Goal: Use online tool/utility: Utilize a website feature to perform a specific function

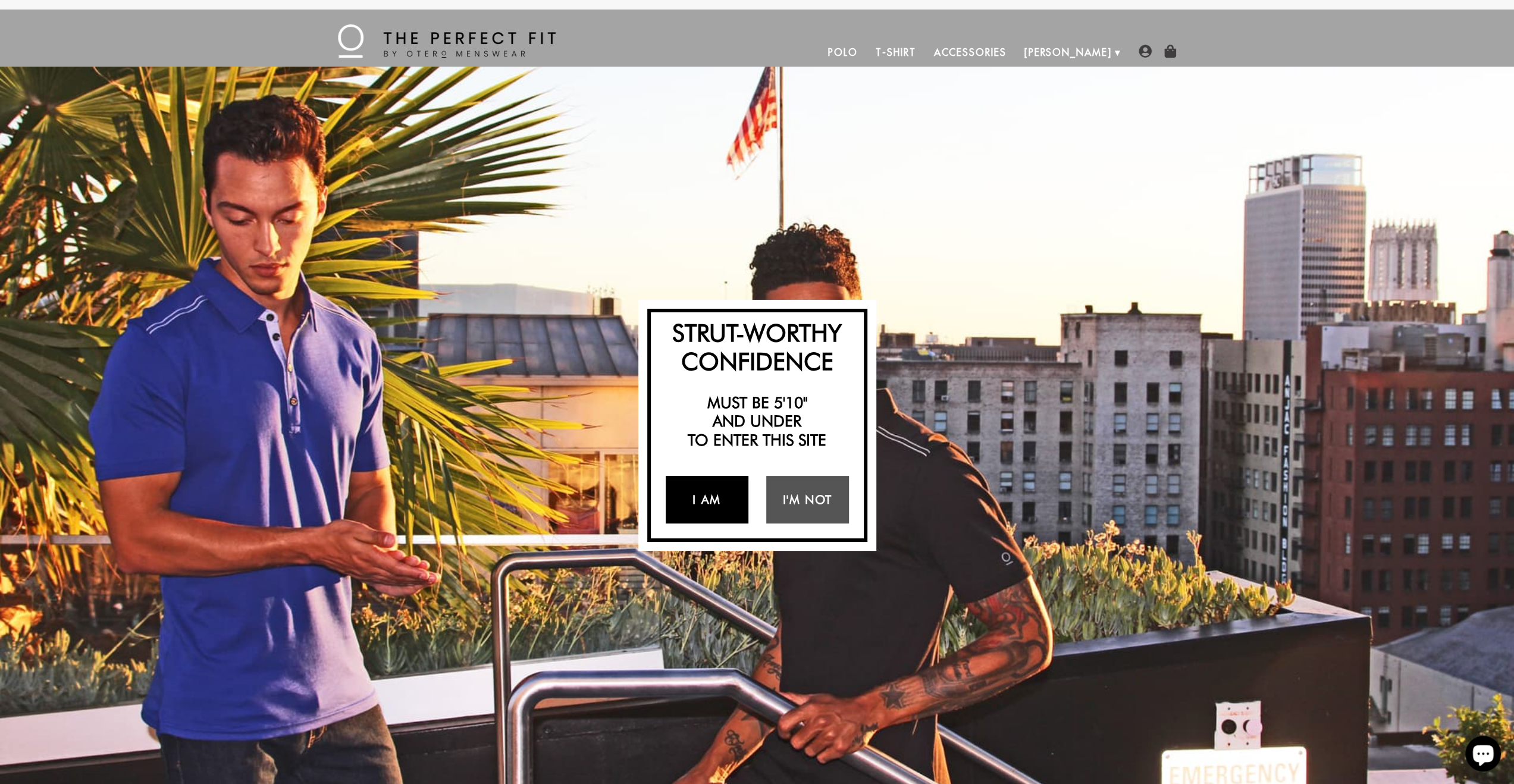
click at [699, 492] on link "I Am" at bounding box center [707, 499] width 83 height 47
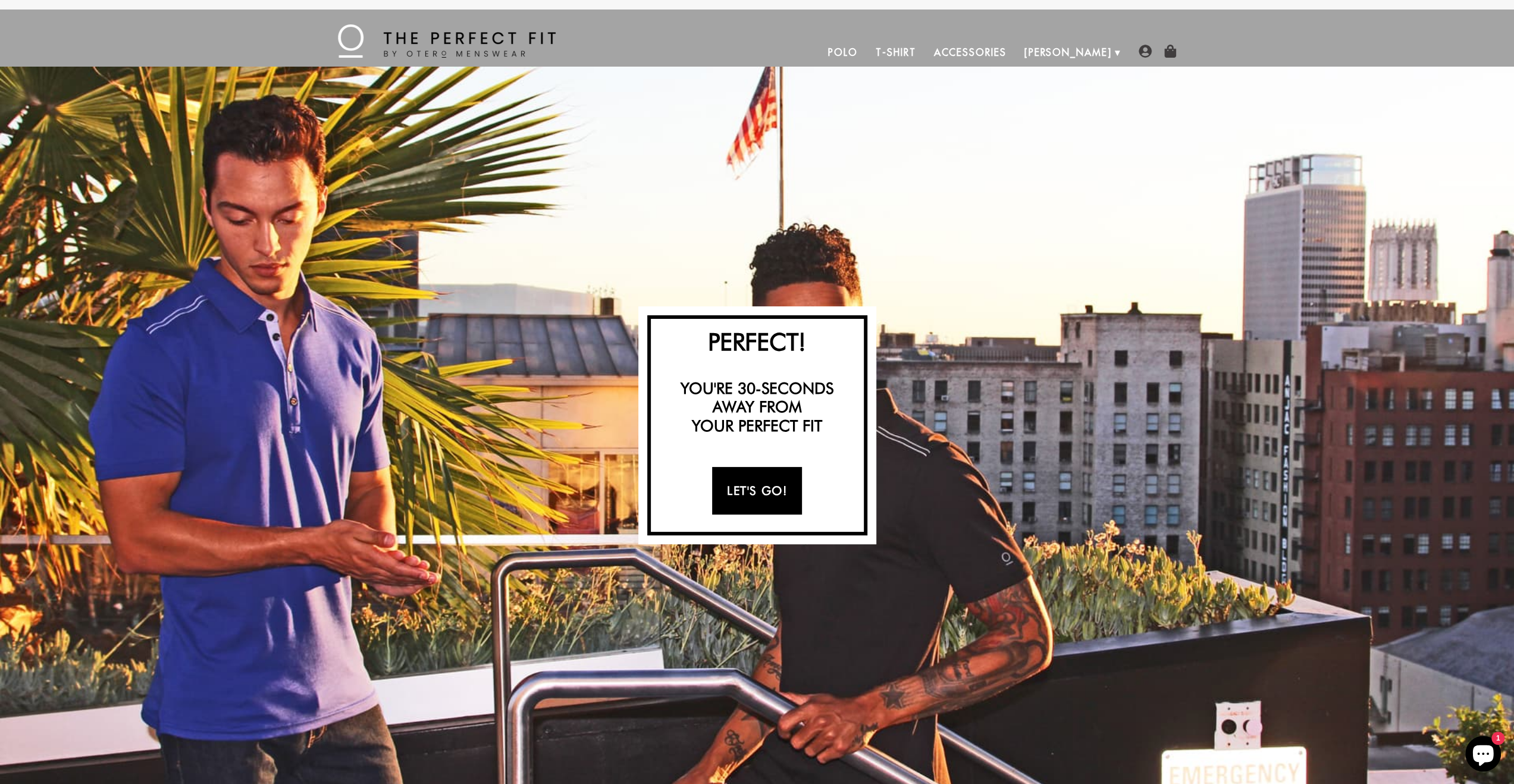
click at [770, 485] on link "Let's Go!" at bounding box center [757, 491] width 90 height 47
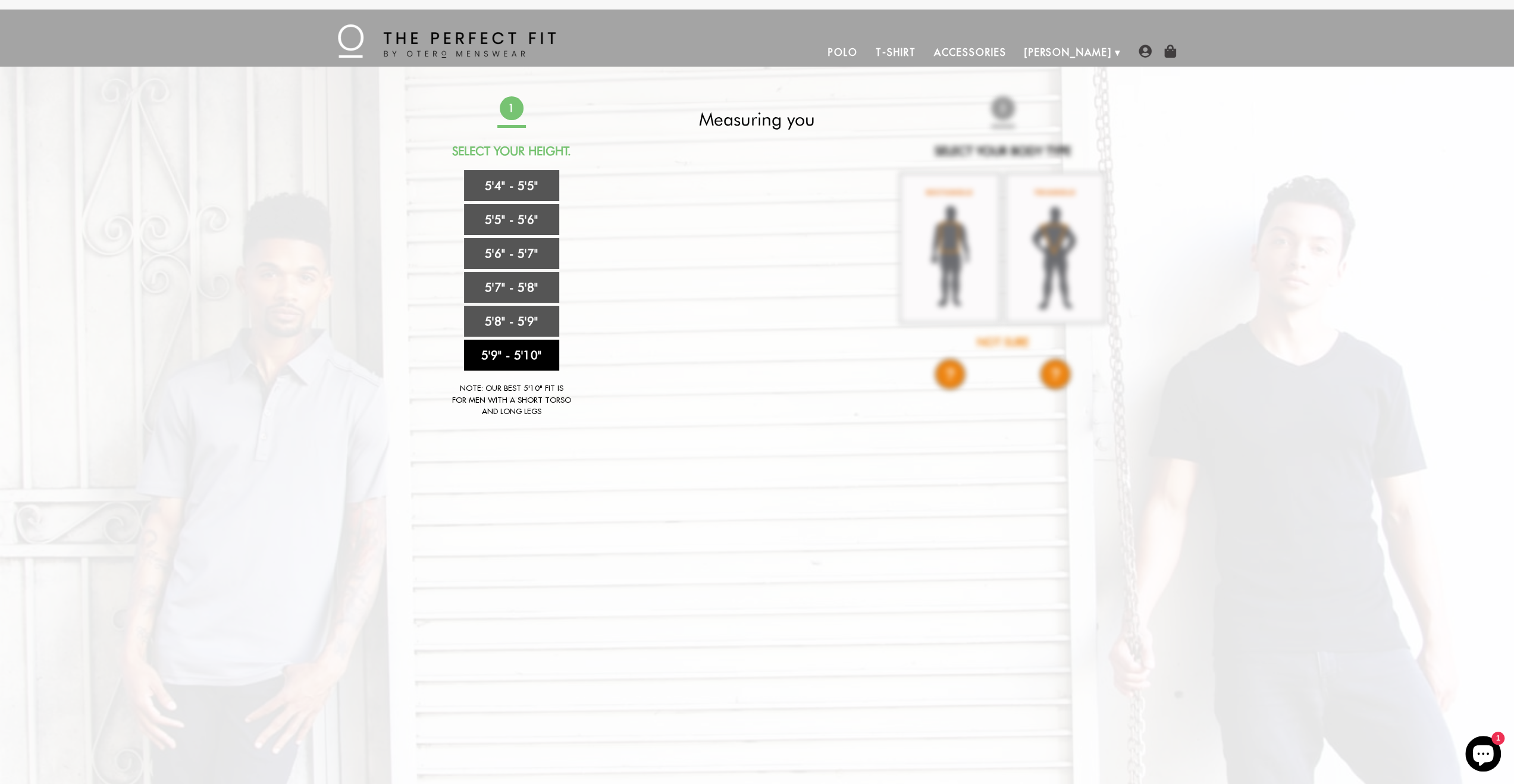
click at [525, 356] on link "5'9" - 5'10"" at bounding box center [512, 355] width 95 height 31
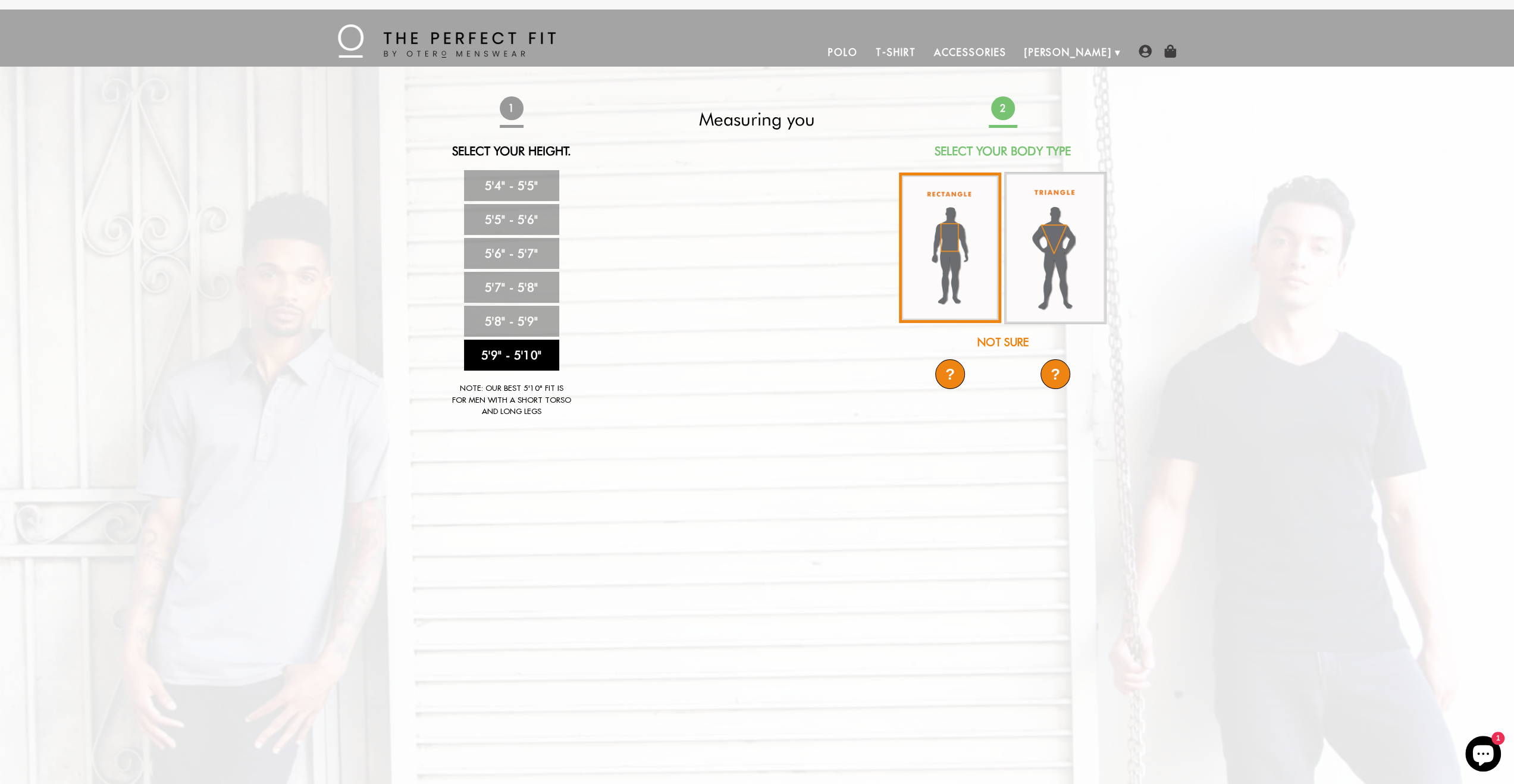
click at [956, 260] on img at bounding box center [951, 248] width 102 height 150
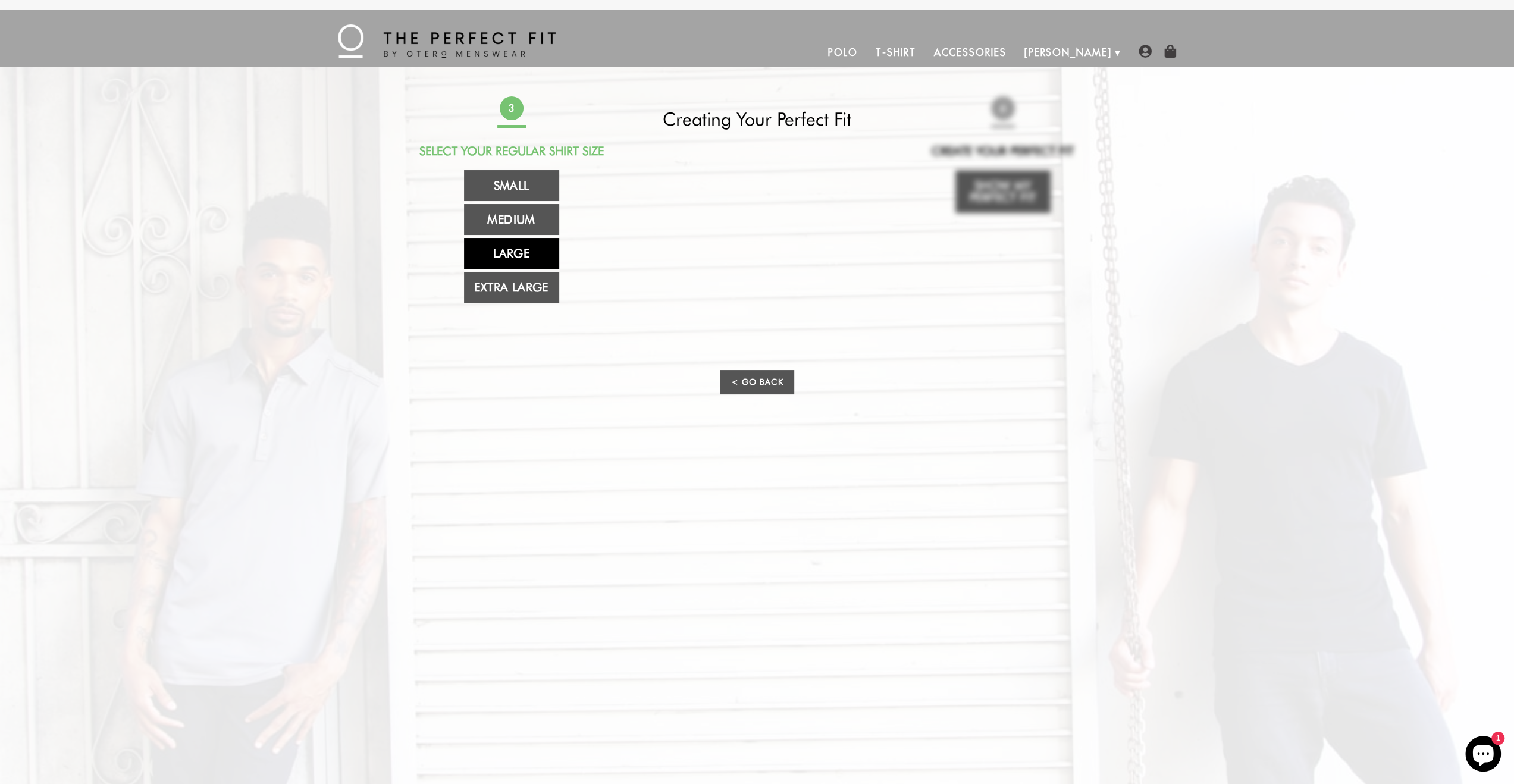
click at [525, 245] on link "Large" at bounding box center [512, 253] width 95 height 31
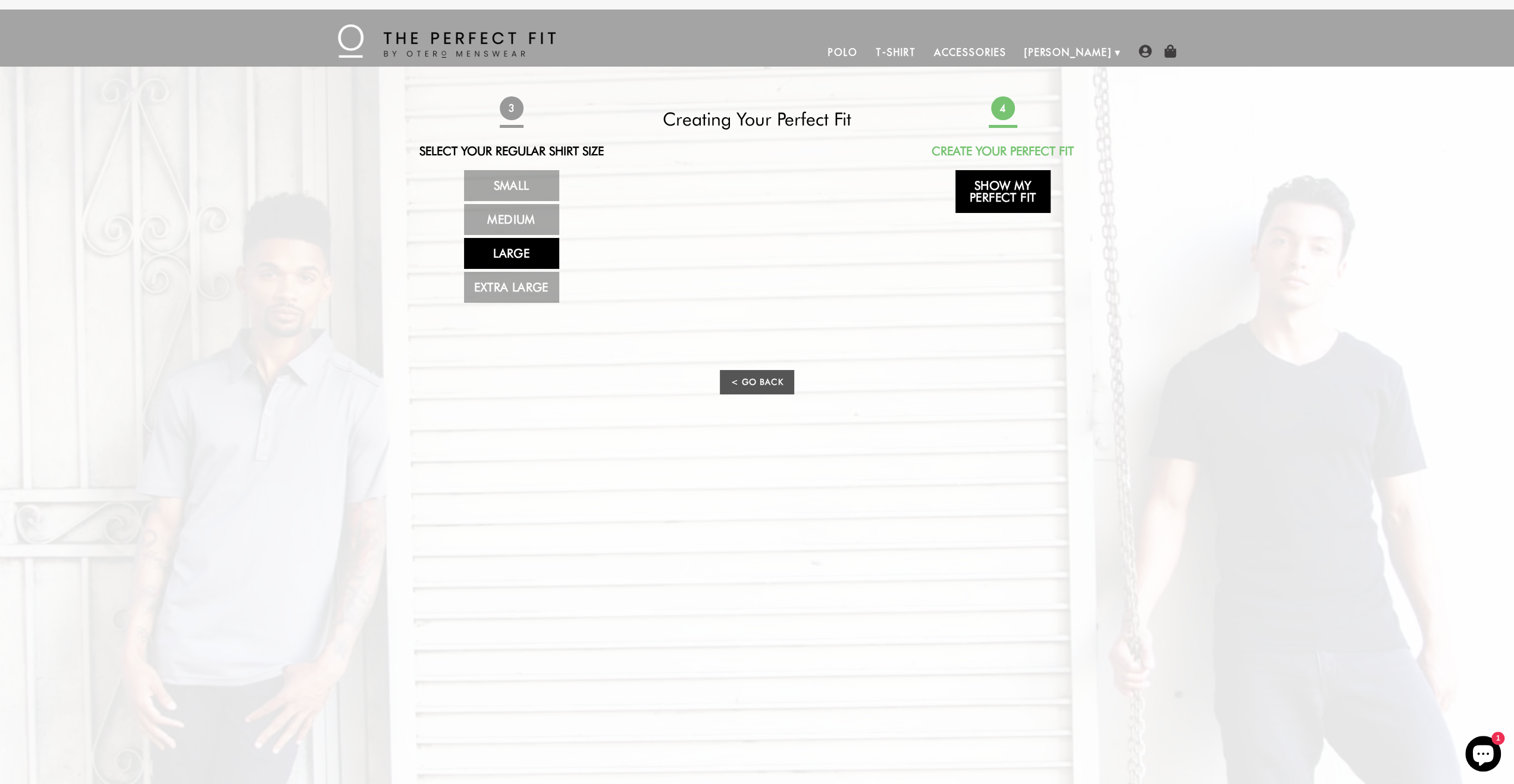
click at [984, 194] on link "Show My Perfect Fit" at bounding box center [1003, 192] width 95 height 43
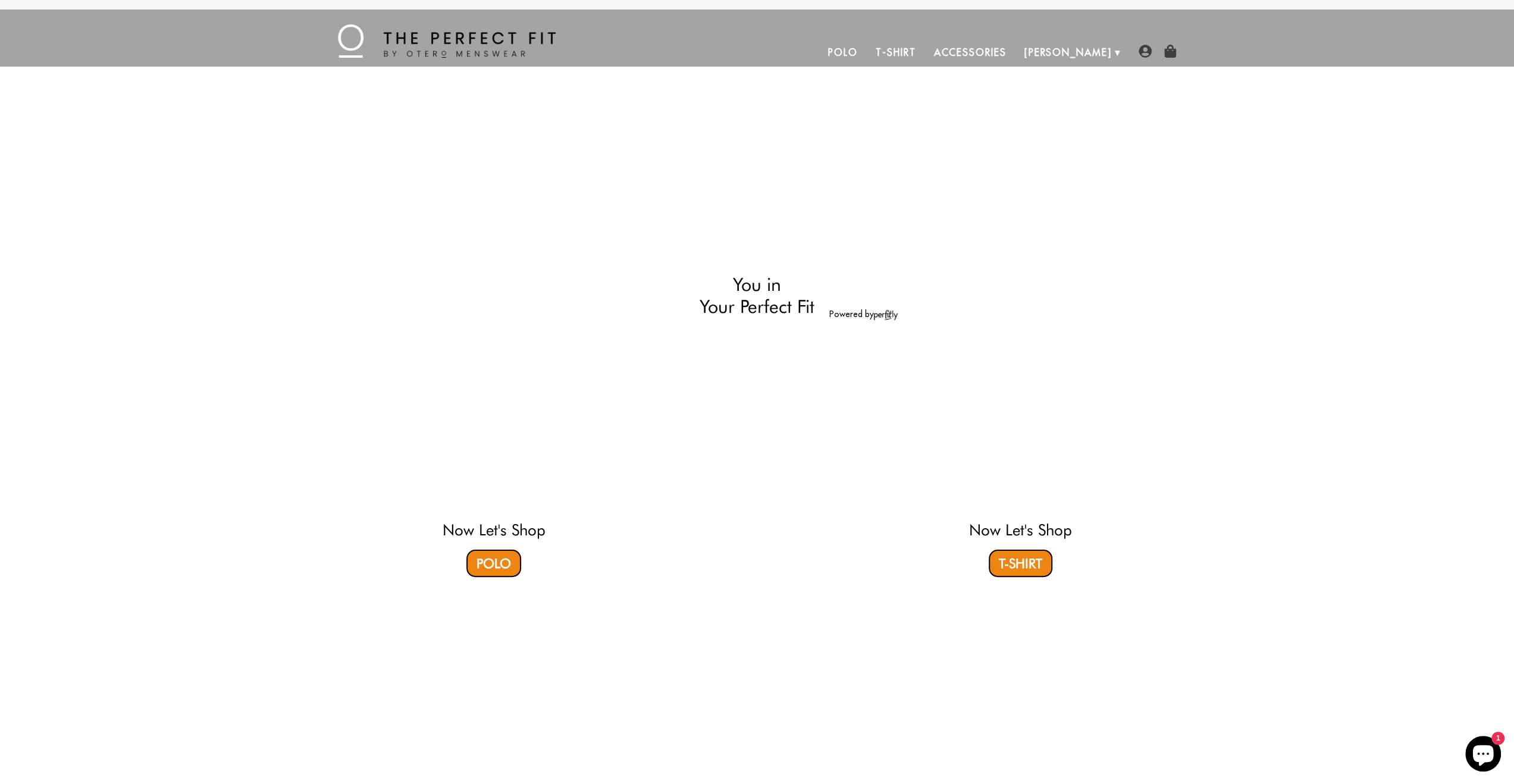
select select "59-510"
select select "L"
